Goal: Task Accomplishment & Management: Manage account settings

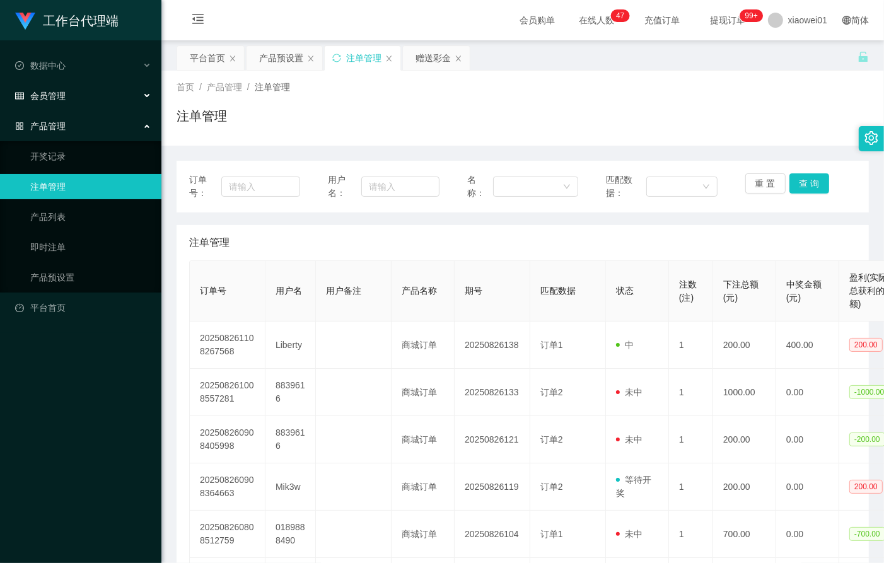
click at [43, 103] on div "会员管理" at bounding box center [80, 95] width 161 height 25
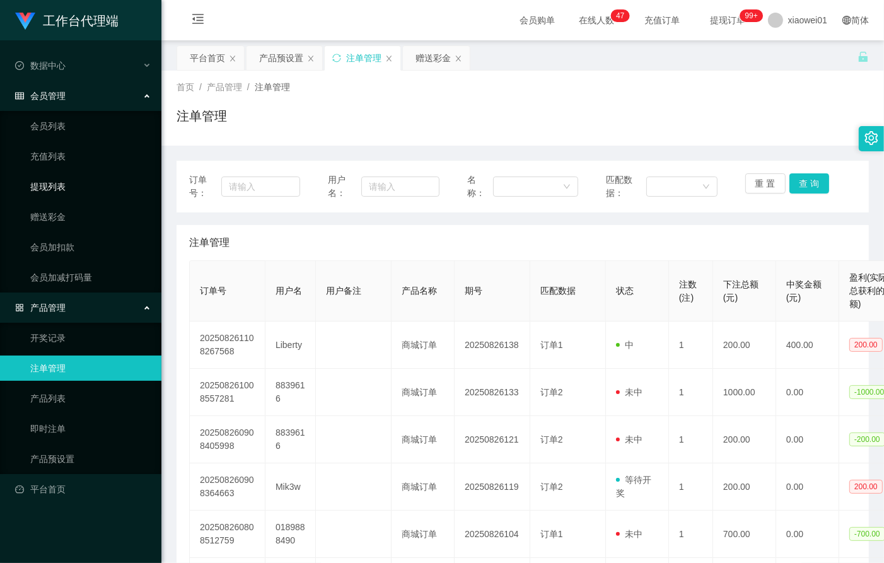
click at [45, 197] on link "提现列表" at bounding box center [90, 186] width 121 height 25
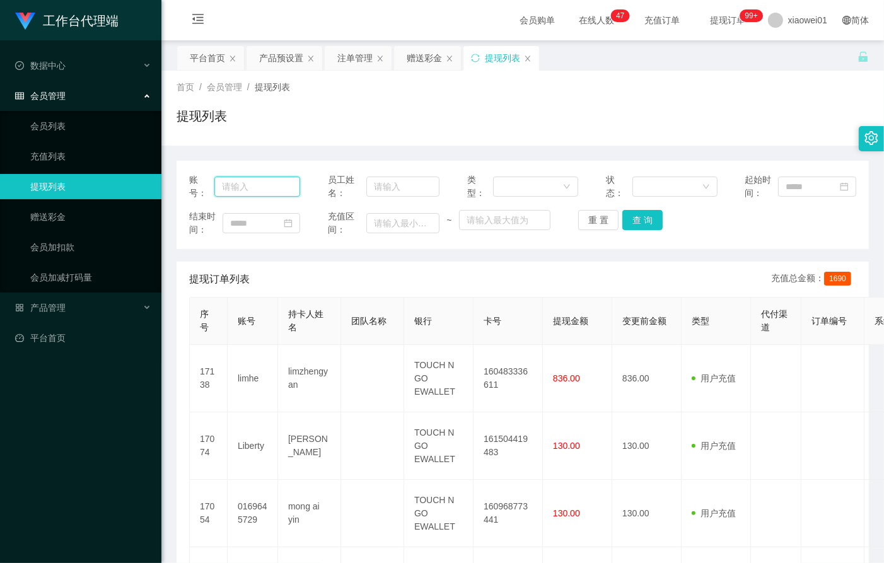
click at [269, 180] on input "text" at bounding box center [257, 187] width 86 height 20
paste input "8839616"
type input "8839616"
click at [632, 217] on button "查 询" at bounding box center [642, 220] width 40 height 20
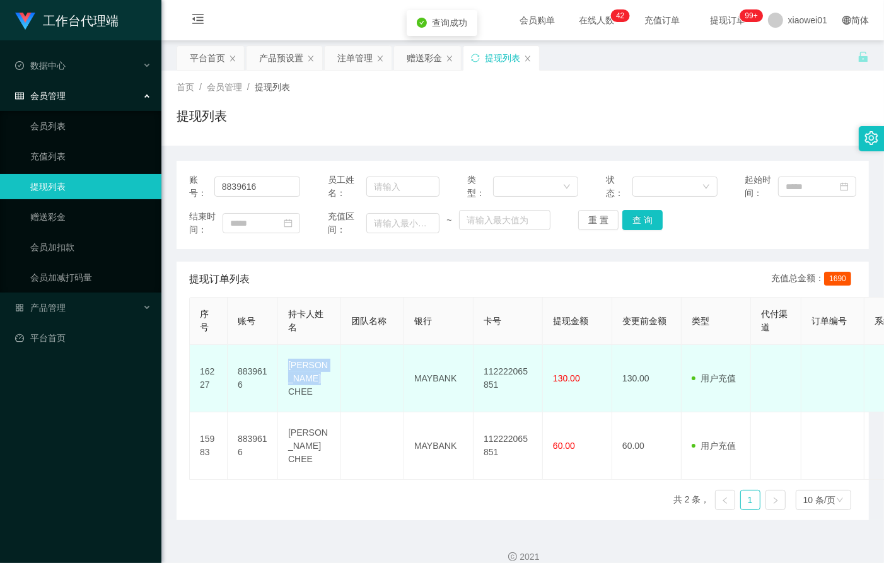
drag, startPoint x: 289, startPoint y: 372, endPoint x: 311, endPoint y: 386, distance: 26.6
click at [311, 386] on td "[PERSON_NAME] CHEE" at bounding box center [309, 378] width 63 height 67
copy td "[PERSON_NAME] CHEE"
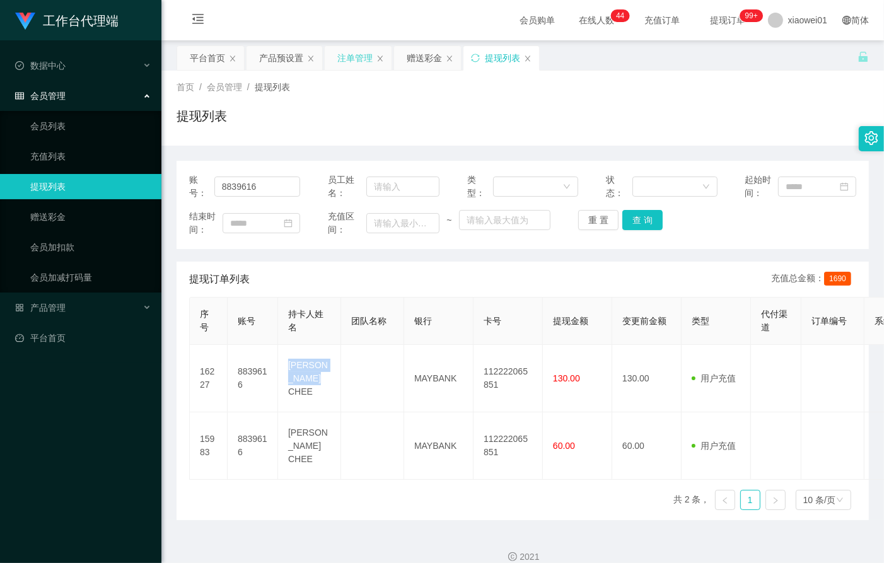
click at [345, 59] on div "注单管理" at bounding box center [354, 58] width 35 height 24
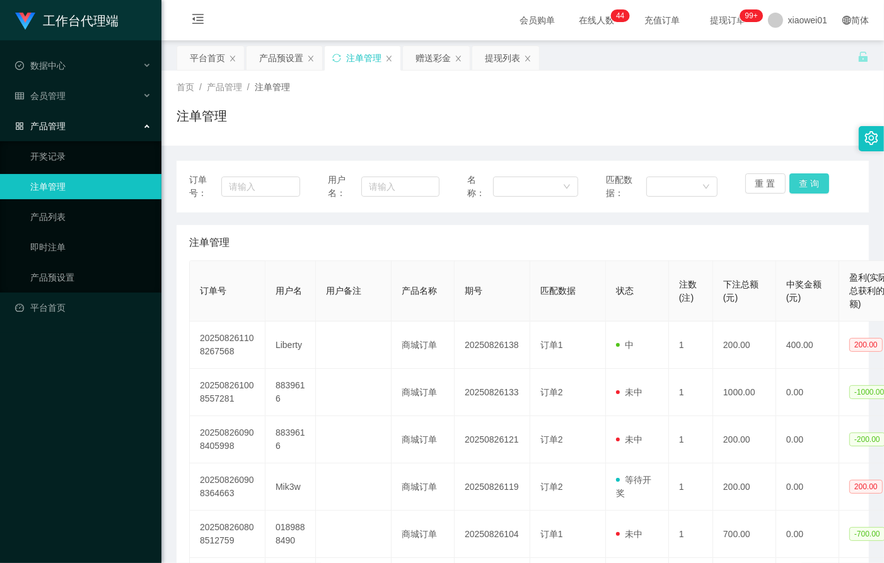
click at [797, 180] on button "查 询" at bounding box center [809, 183] width 40 height 20
click at [797, 180] on div "重 置 查 询" at bounding box center [800, 186] width 111 height 26
click at [797, 180] on button "查 询" at bounding box center [809, 183] width 40 height 20
click at [797, 180] on div "重 置 查 询" at bounding box center [800, 186] width 111 height 26
click at [797, 180] on button "查 询" at bounding box center [809, 183] width 40 height 20
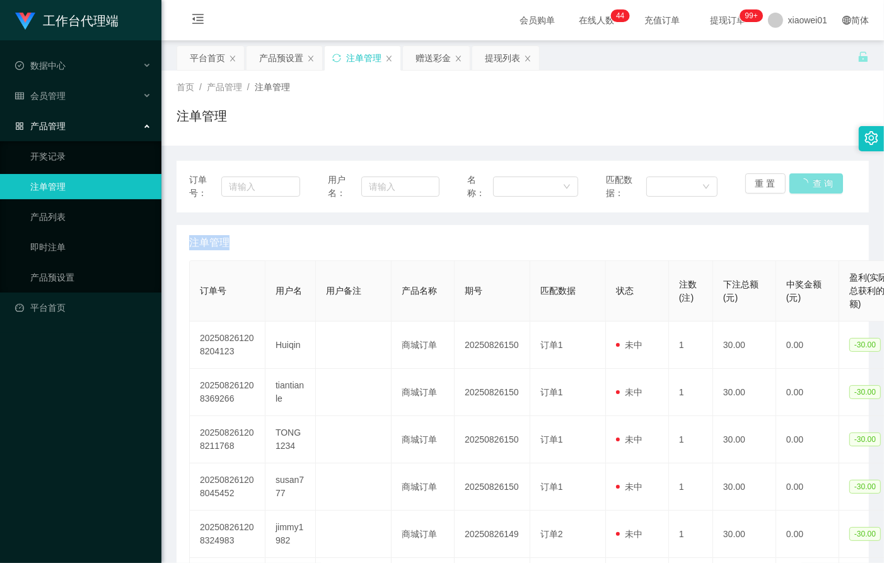
click at [797, 180] on div "重 置 查 询" at bounding box center [800, 186] width 111 height 26
click at [420, 53] on div "赠送彩金" at bounding box center [432, 58] width 35 height 24
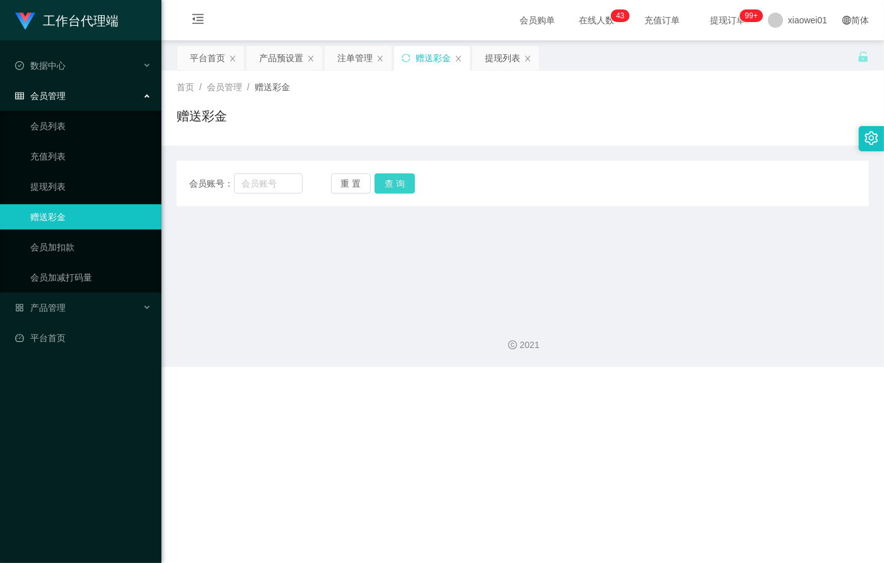
click at [395, 173] on button "查 询" at bounding box center [394, 183] width 40 height 20
click at [282, 61] on div "产品预设置" at bounding box center [281, 58] width 44 height 24
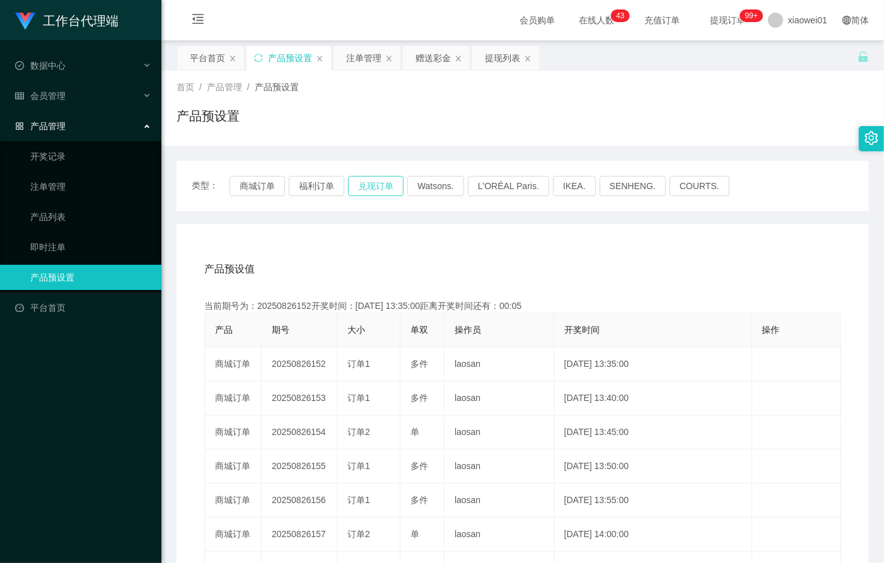
click at [379, 186] on button "兑现订单" at bounding box center [375, 186] width 55 height 20
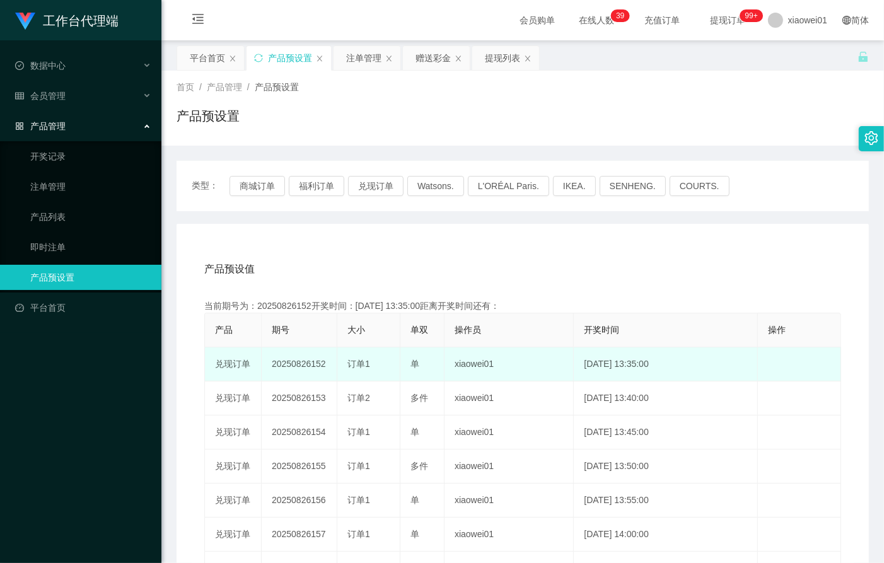
click at [311, 357] on td "20250826152" at bounding box center [300, 364] width 76 height 34
copy td "20250826152"
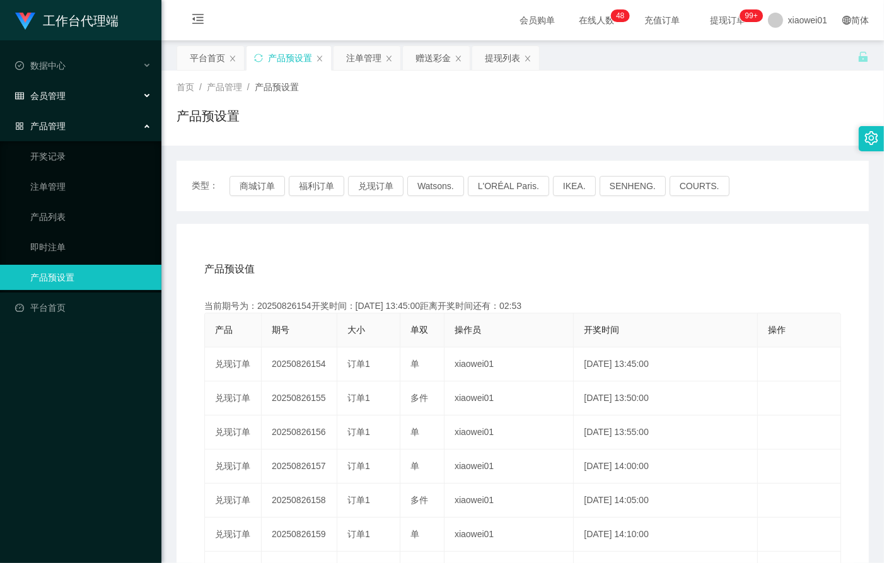
click at [44, 98] on span "会员管理" at bounding box center [40, 96] width 50 height 10
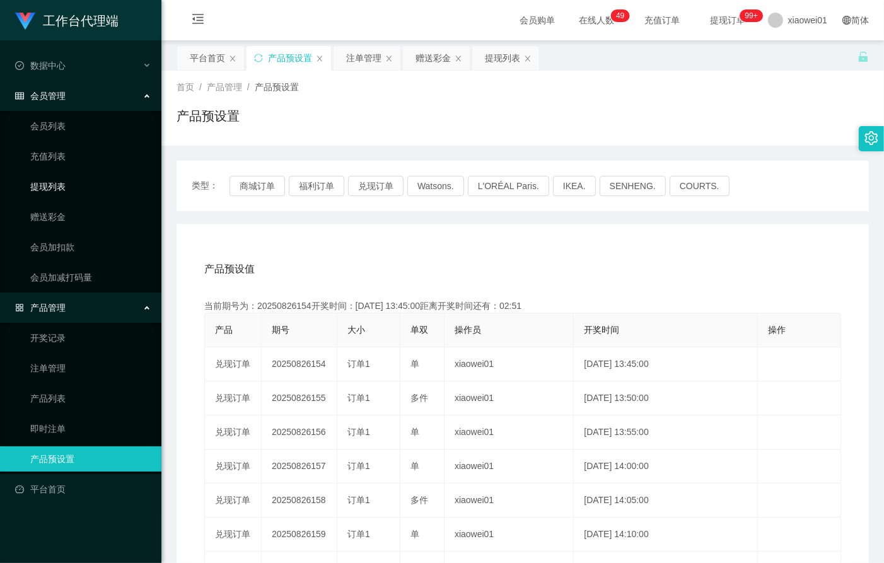
click at [54, 178] on link "提现列表" at bounding box center [90, 186] width 121 height 25
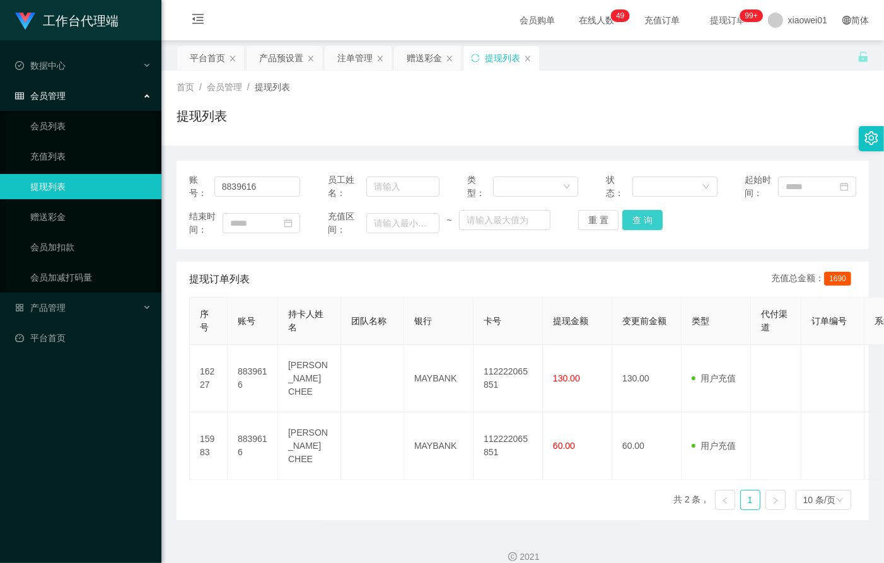
click at [639, 223] on button "查 询" at bounding box center [642, 220] width 40 height 20
click at [639, 223] on div "重 置 查 询" at bounding box center [633, 220] width 111 height 20
click at [639, 223] on button "查 询" at bounding box center [642, 220] width 40 height 20
click at [639, 223] on div "重 置 查 询" at bounding box center [633, 220] width 111 height 20
click at [639, 223] on button "查 询" at bounding box center [642, 220] width 40 height 20
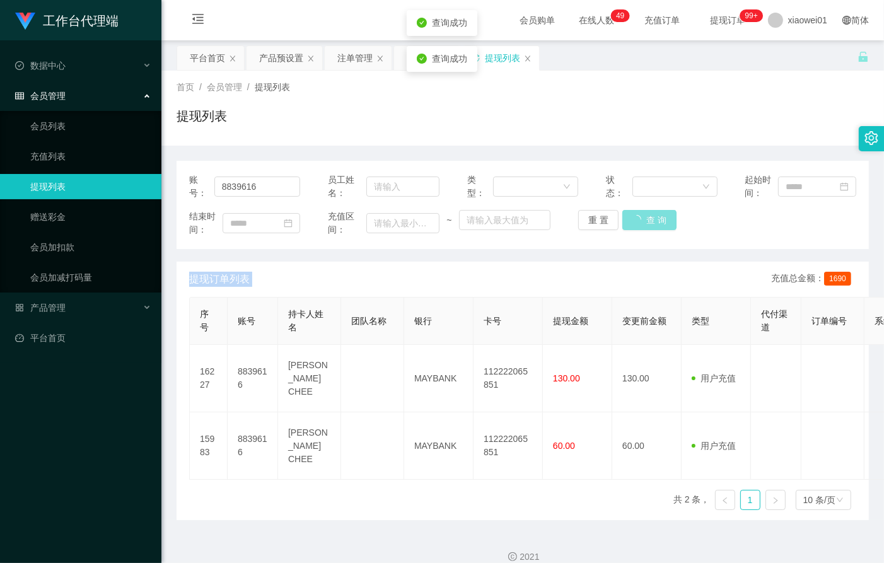
click at [639, 223] on div "重 置 查 询" at bounding box center [633, 220] width 111 height 20
click at [639, 223] on button "查 询" at bounding box center [642, 220] width 40 height 20
click at [639, 223] on div "重 置 查 询" at bounding box center [633, 220] width 111 height 20
click at [566, 113] on div "提现列表" at bounding box center [523, 121] width 692 height 29
click at [506, 62] on div "提现列表" at bounding box center [502, 58] width 35 height 24
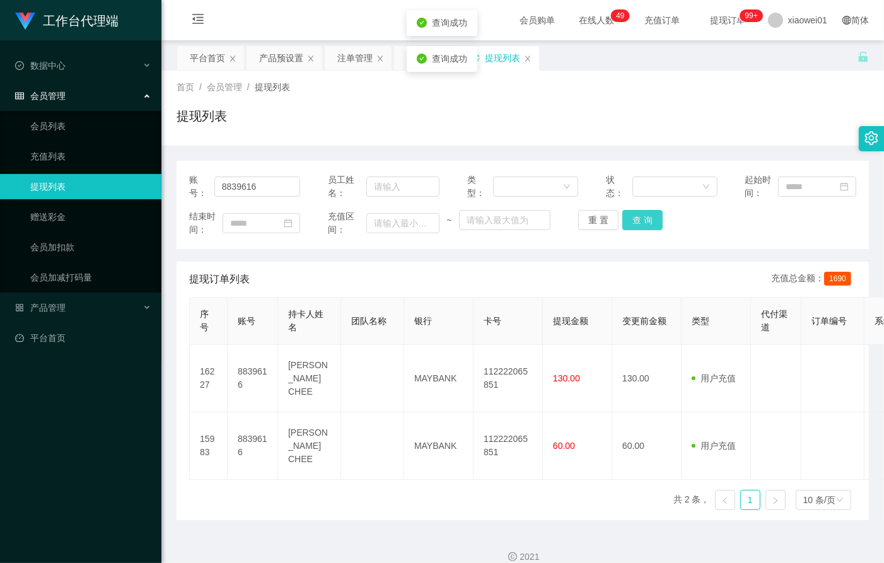
click at [637, 219] on button "查 询" at bounding box center [642, 220] width 40 height 20
drag, startPoint x: 281, startPoint y: 185, endPoint x: 1, endPoint y: 148, distance: 282.4
click at [1, 149] on section "工作台代理端 数据中心 会员管理 会员列表 充值列表 提现列表 赠送彩金 会员加扣款 会员加减打码量 产品管理 开奖记录 注单管理 产品列表 即时注单 产品预…" at bounding box center [442, 289] width 884 height 579
click at [627, 224] on button "查 询" at bounding box center [642, 220] width 40 height 20
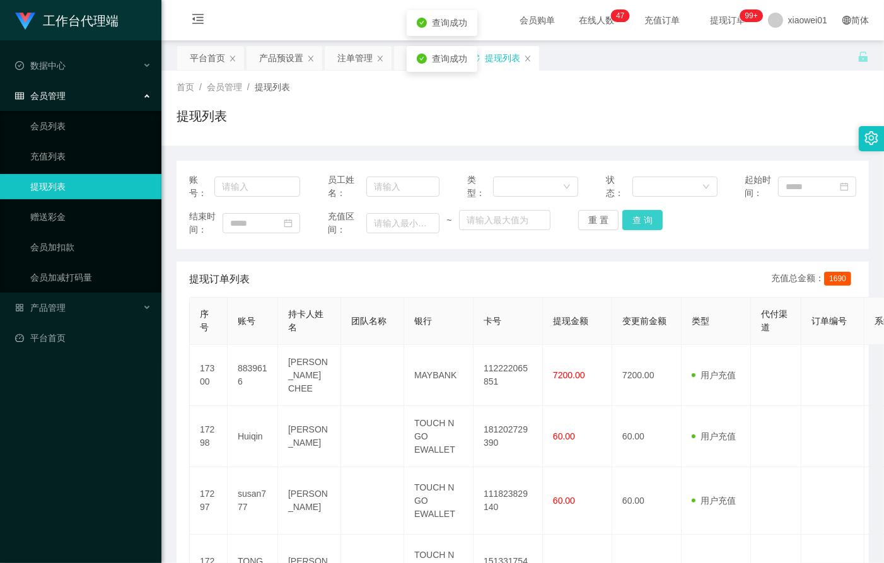
click at [627, 224] on button "查 询" at bounding box center [642, 220] width 40 height 20
click at [627, 224] on div "重 置 查 询" at bounding box center [633, 220] width 111 height 20
click at [627, 224] on button "查 询" at bounding box center [642, 220] width 40 height 20
click at [627, 224] on div "重 置 查 询" at bounding box center [633, 220] width 111 height 20
click at [627, 224] on button "查 询" at bounding box center [642, 220] width 40 height 20
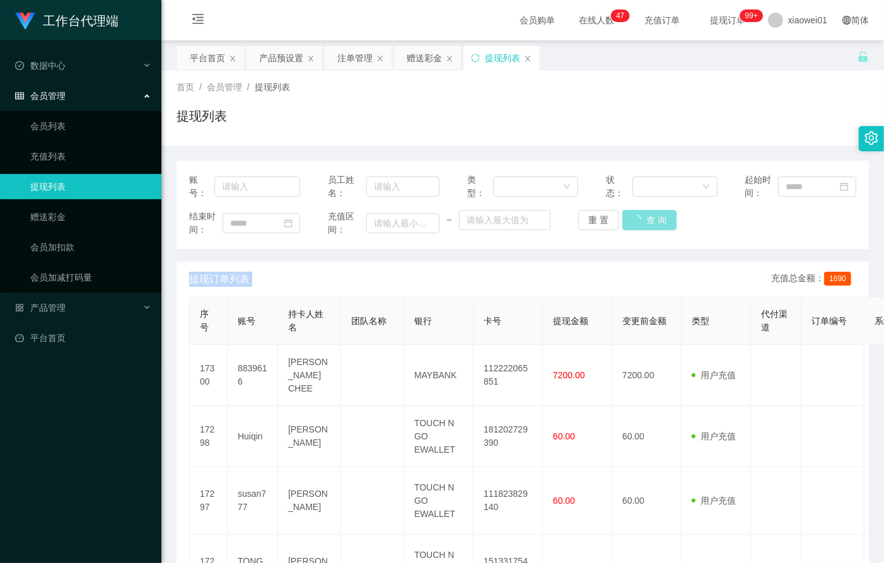
click at [627, 224] on div "重 置 查 询" at bounding box center [633, 220] width 111 height 20
click at [627, 224] on button "查 询" at bounding box center [642, 220] width 40 height 20
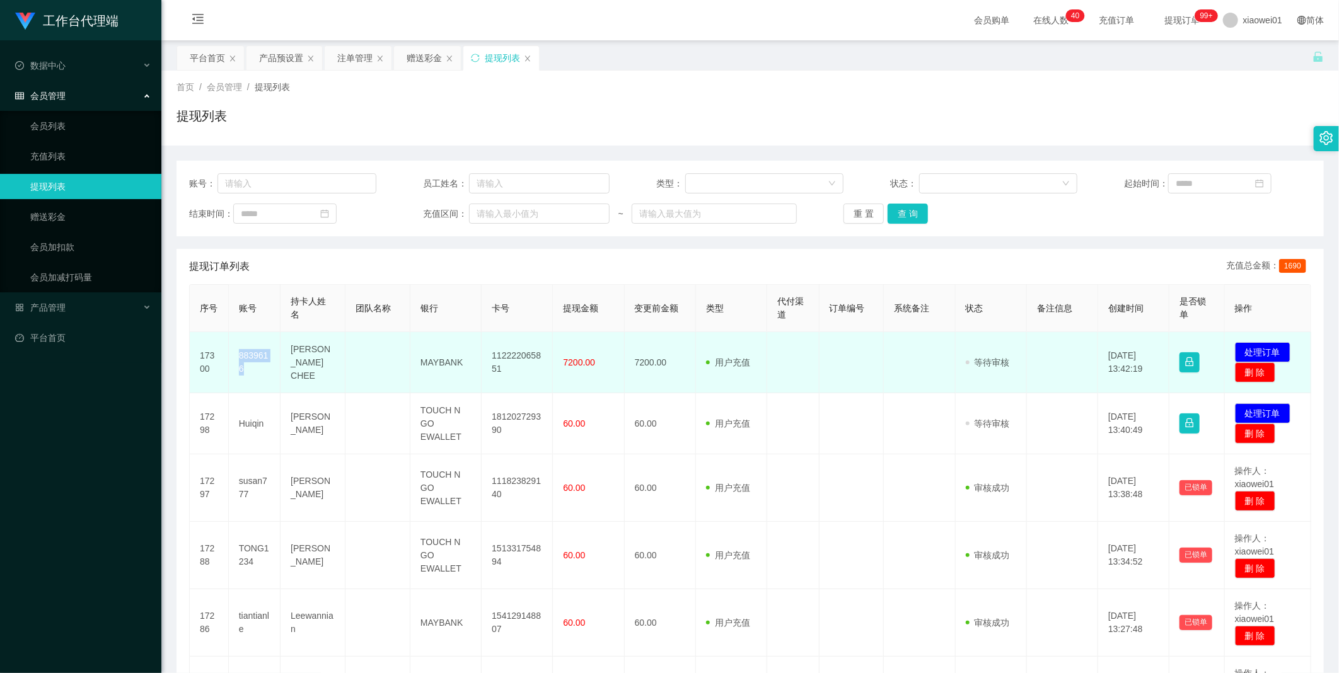
drag, startPoint x: 238, startPoint y: 354, endPoint x: 262, endPoint y: 367, distance: 26.8
click at [262, 367] on td "8839616" at bounding box center [255, 362] width 52 height 61
copy td "8839616"
click at [883, 354] on button "处理订单" at bounding box center [1262, 352] width 55 height 20
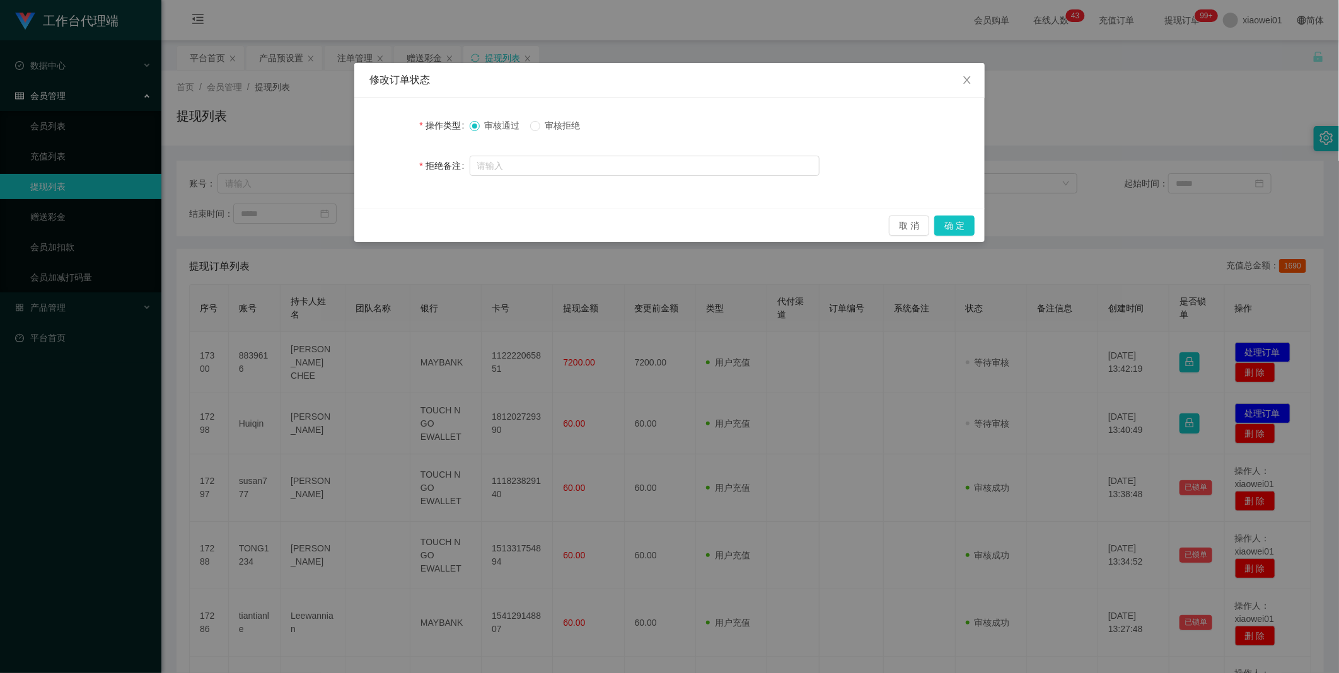
click at [544, 125] on span "审核拒绝" at bounding box center [562, 125] width 45 height 10
click at [509, 159] on input "text" at bounding box center [645, 166] width 350 height 20
paste input "尊敬的用户：由于你本次兑换取款未按报备步骤分笔顺序提交，导致工作台启动资金保护机制。系统需要你激活对冲账号，请在 24 小时内完成，避免资金永久冻结。账户余额…"
type input "尊敬的用户：由于你本次兑换取款未按报备步骤分笔顺序提交，导致工作台启动资金保护机制。系统需要你激活对冲账号，请在 24 小时内完成，避免资金永久冻结。账户余额…"
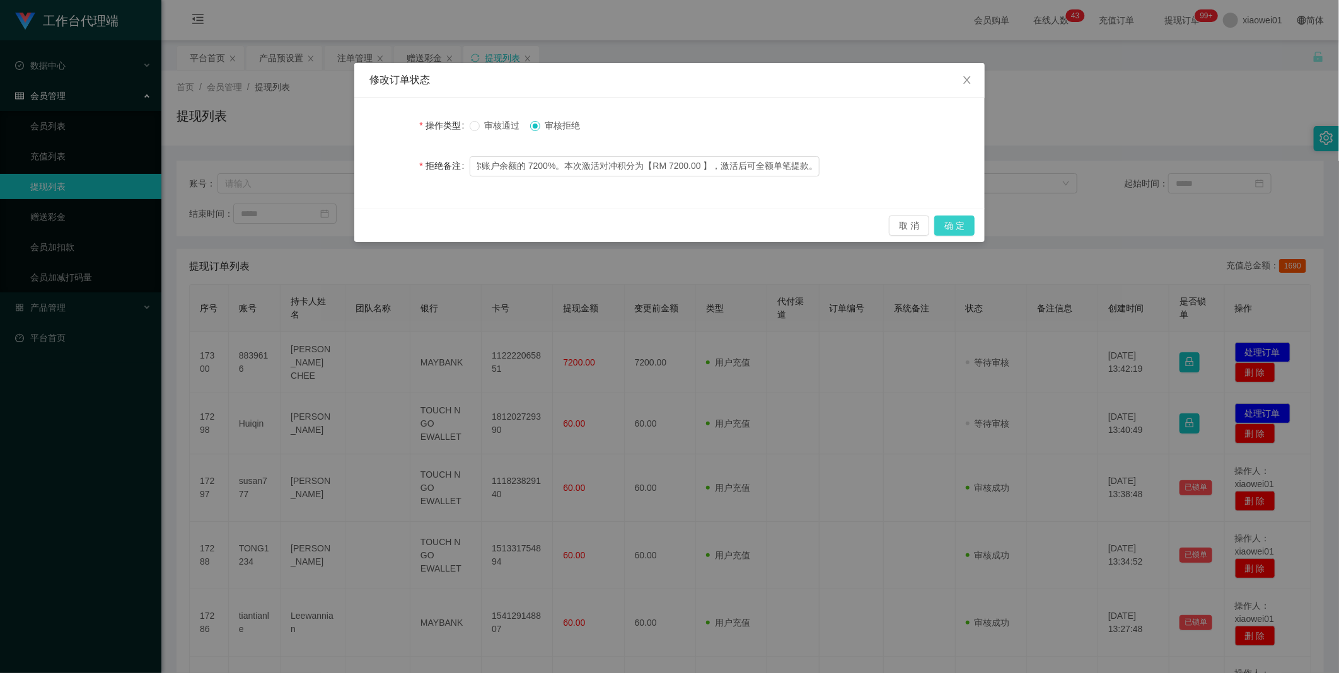
scroll to position [0, 0]
click at [883, 230] on button "确 定" at bounding box center [954, 226] width 40 height 20
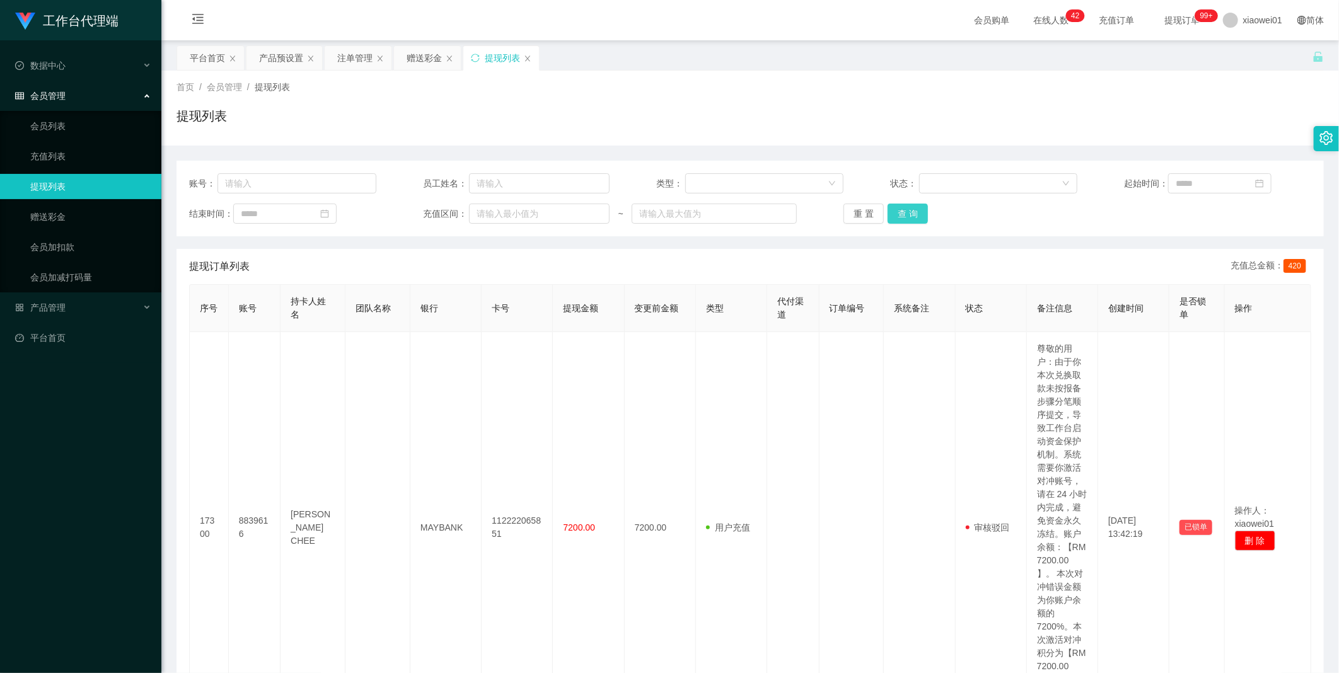
click at [883, 211] on button "查 询" at bounding box center [908, 214] width 40 height 20
click at [883, 211] on div "重 置 查 询" at bounding box center [937, 214] width 187 height 20
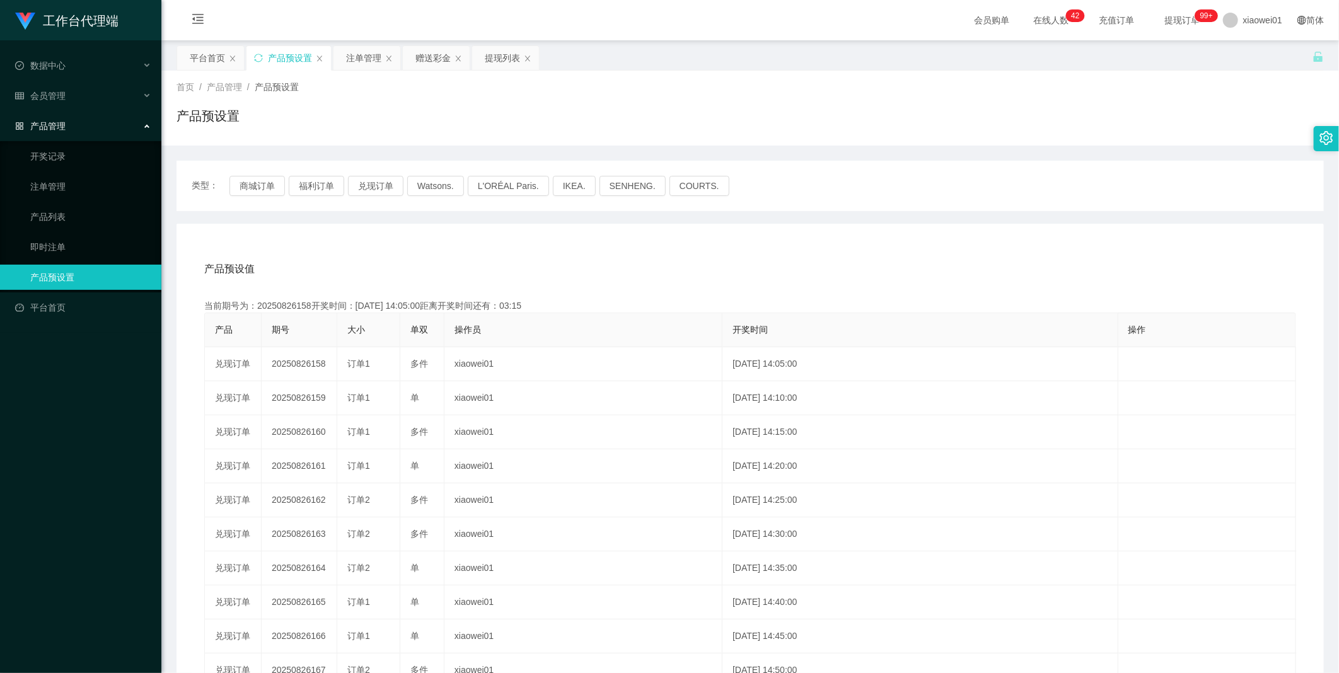
click at [298, 62] on div "产品预设置" at bounding box center [290, 58] width 44 height 24
click at [501, 61] on div "提现列表" at bounding box center [502, 58] width 35 height 24
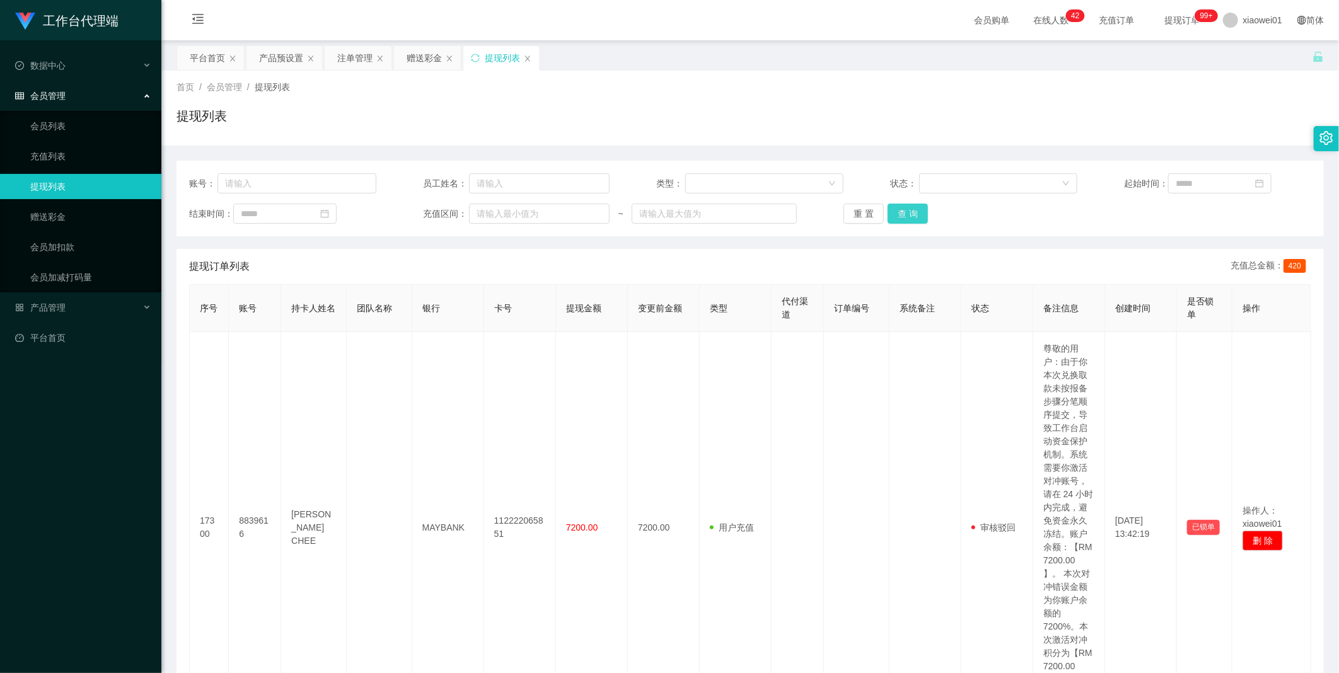
click at [883, 213] on button "查 询" at bounding box center [908, 214] width 40 height 20
click at [883, 213] on div "重 置 查 询" at bounding box center [937, 214] width 187 height 20
click at [883, 213] on button "查 询" at bounding box center [908, 214] width 40 height 20
click at [883, 214] on button "查 询" at bounding box center [908, 214] width 40 height 20
click at [883, 214] on div "重 置 查 询" at bounding box center [937, 214] width 187 height 20
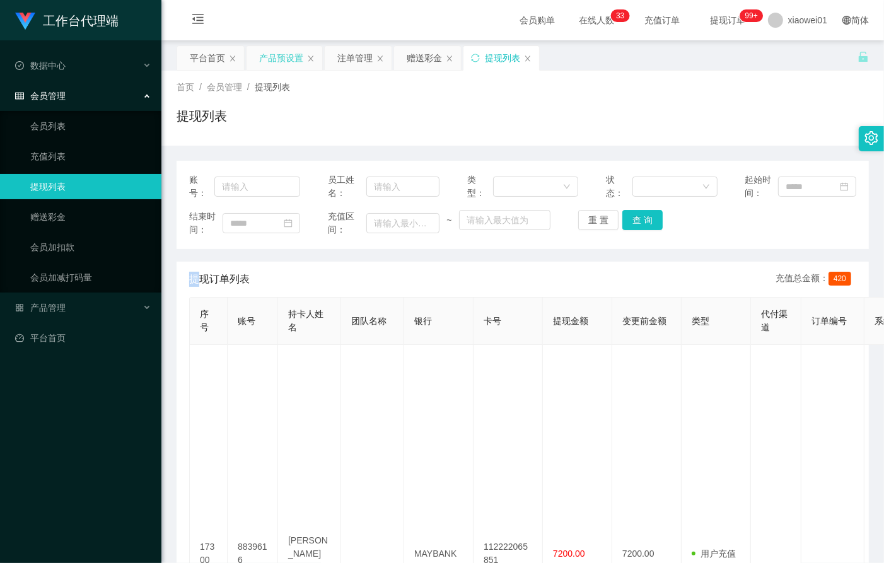
click at [278, 57] on div "产品预设置" at bounding box center [281, 58] width 44 height 24
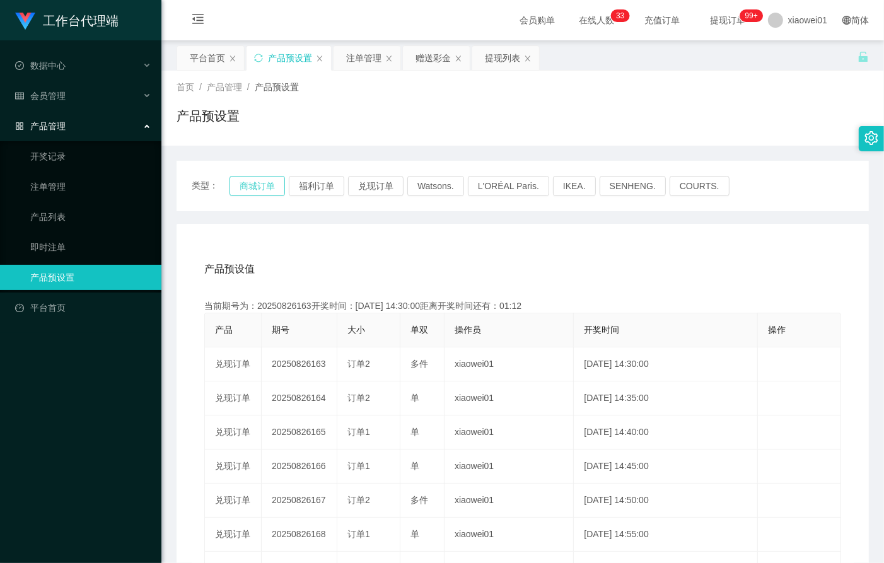
click at [263, 189] on button "商城订单" at bounding box center [256, 186] width 55 height 20
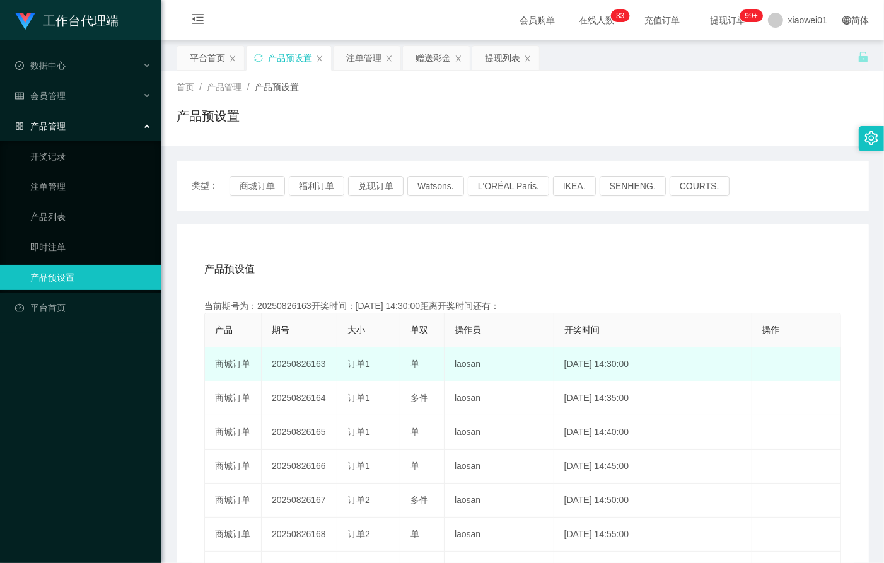
click at [305, 354] on td "20250826163" at bounding box center [300, 364] width 76 height 34
click at [303, 362] on td "20250826163" at bounding box center [300, 364] width 76 height 34
copy td "20250826163"
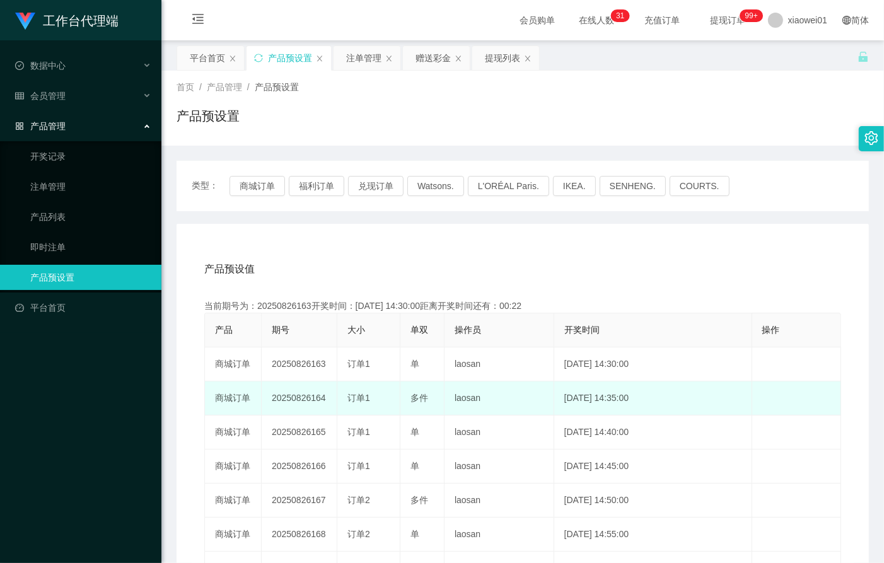
click at [304, 393] on td "20250826164" at bounding box center [300, 398] width 76 height 34
copy td "20250826164"
